Goal: Task Accomplishment & Management: Use online tool/utility

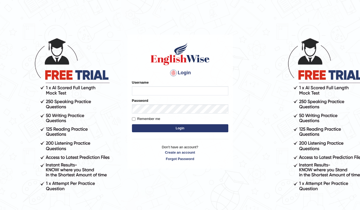
type input "shivansh_27"
click at [134, 119] on input "Remember me" at bounding box center [133, 119] width 3 height 3
checkbox input "true"
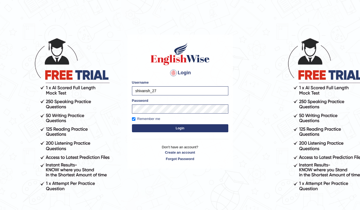
click at [148, 127] on button "Login" at bounding box center [180, 129] width 96 height 8
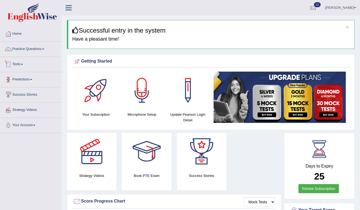
click at [25, 66] on link "Tests" at bounding box center [30, 63] width 61 height 13
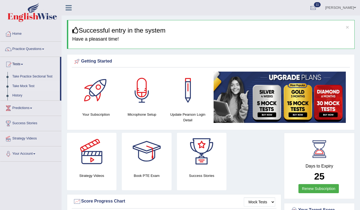
click at [23, 87] on link "Take Mock Test" at bounding box center [35, 87] width 50 height 10
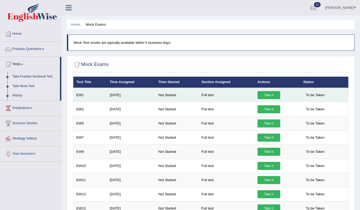
click at [267, 93] on link "Take it" at bounding box center [269, 95] width 23 height 8
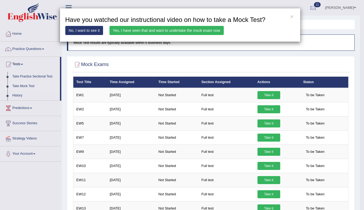
click at [99, 29] on link "No, I want to see it" at bounding box center [84, 30] width 38 height 9
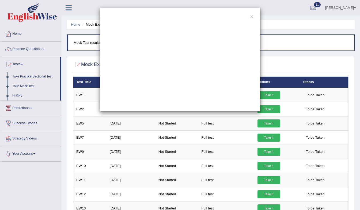
click at [269, 96] on div "×" at bounding box center [180, 60] width 360 height 104
click at [252, 15] on button "×" at bounding box center [251, 17] width 3 height 6
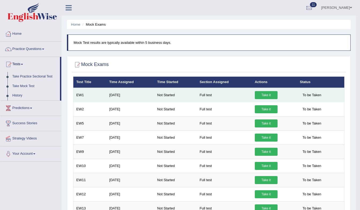
click at [265, 94] on link "Take it" at bounding box center [266, 95] width 23 height 8
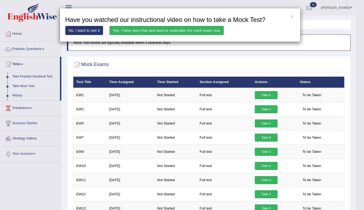
click at [162, 28] on link "Yes, I have seen that and want to undertake the mock exam now" at bounding box center [167, 30] width 114 height 9
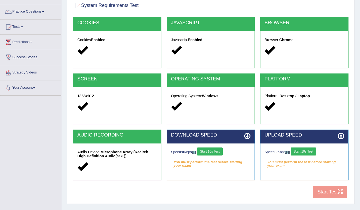
scroll to position [35, 0]
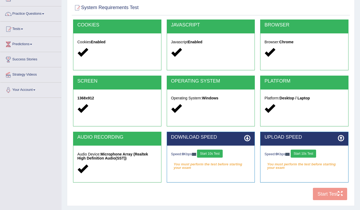
click at [248, 138] on icon at bounding box center [247, 138] width 6 height 6
click at [218, 154] on button "Start 10s Test" at bounding box center [209, 154] width 25 height 8
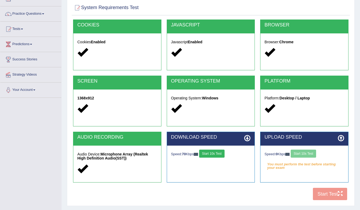
click at [210, 153] on button "Start 10s Test" at bounding box center [211, 154] width 25 height 8
click at [248, 139] on icon at bounding box center [247, 138] width 6 height 6
click at [310, 154] on button "Start 10s Test" at bounding box center [303, 154] width 25 height 8
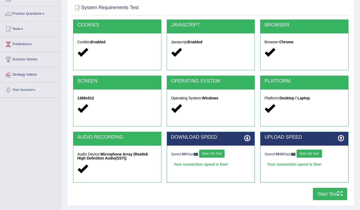
click at [321, 196] on button "Start Test" at bounding box center [330, 194] width 34 height 12
click at [335, 195] on button "Start Test" at bounding box center [330, 194] width 34 height 12
